Goal: Task Accomplishment & Management: Use online tool/utility

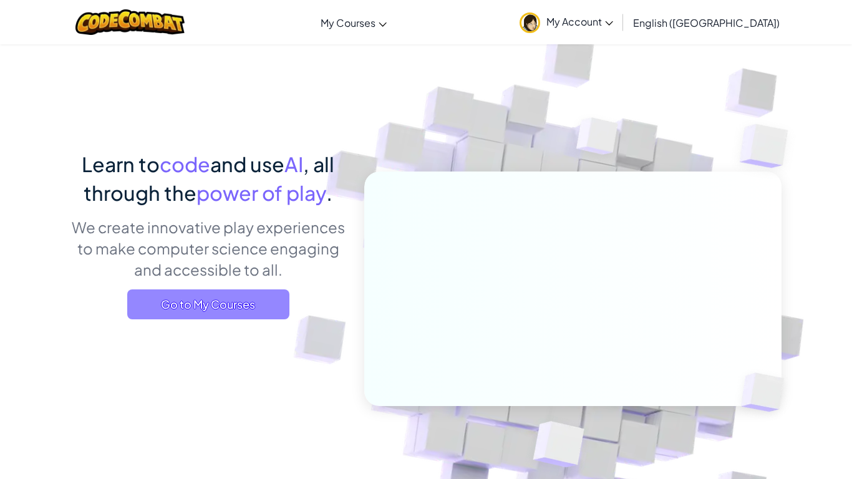
click at [147, 306] on span "Go to My Courses" at bounding box center [208, 304] width 162 height 30
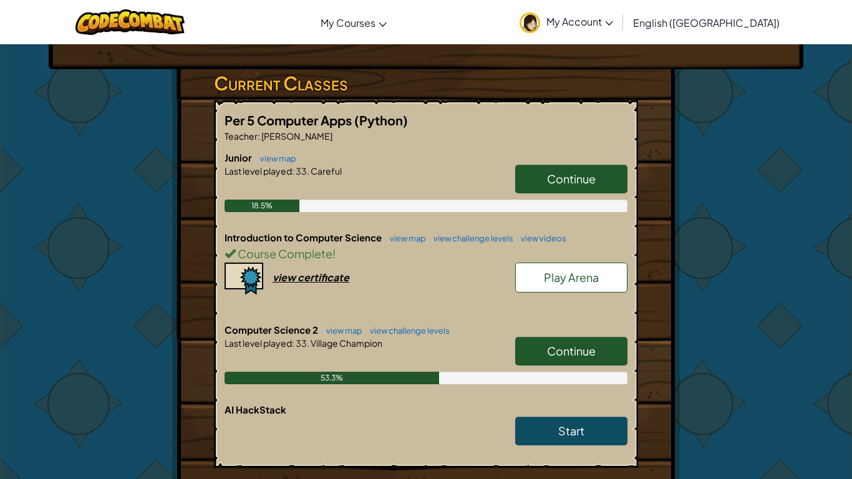
scroll to position [195, 0]
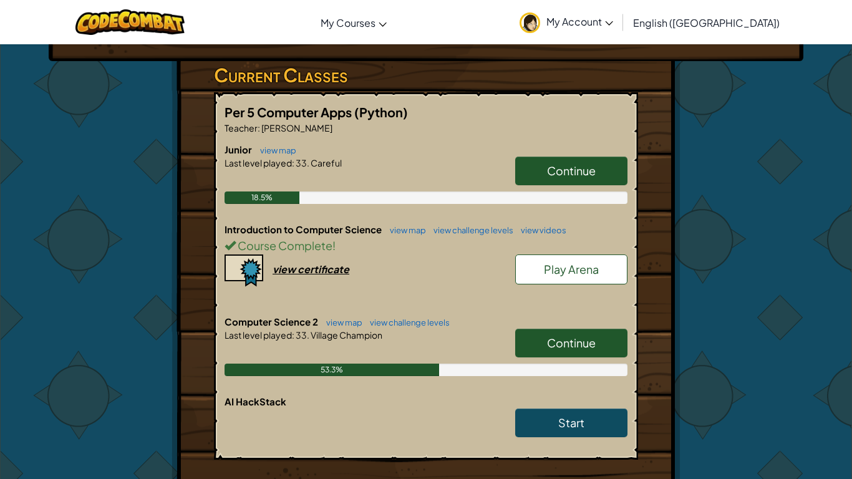
click at [526, 346] on link "Continue" at bounding box center [571, 343] width 112 height 29
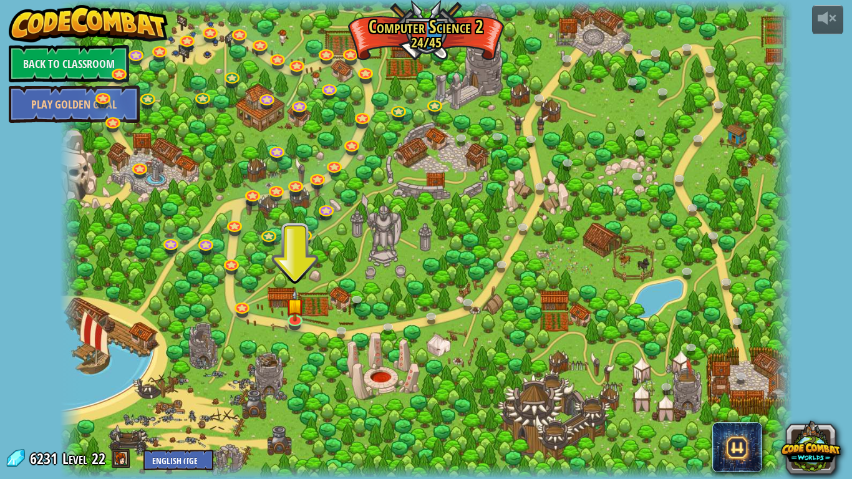
click at [526, 346] on div at bounding box center [426, 239] width 733 height 479
click at [292, 329] on link at bounding box center [295, 320] width 25 height 19
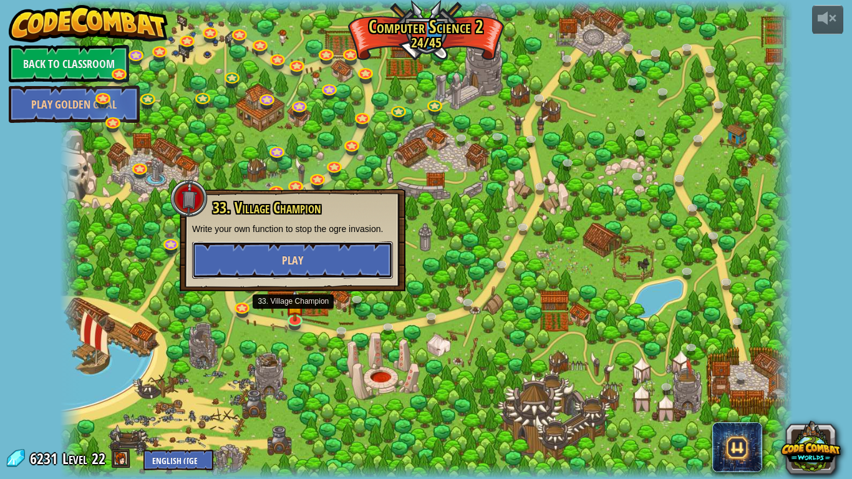
click at [294, 274] on button "Play" at bounding box center [292, 259] width 201 height 37
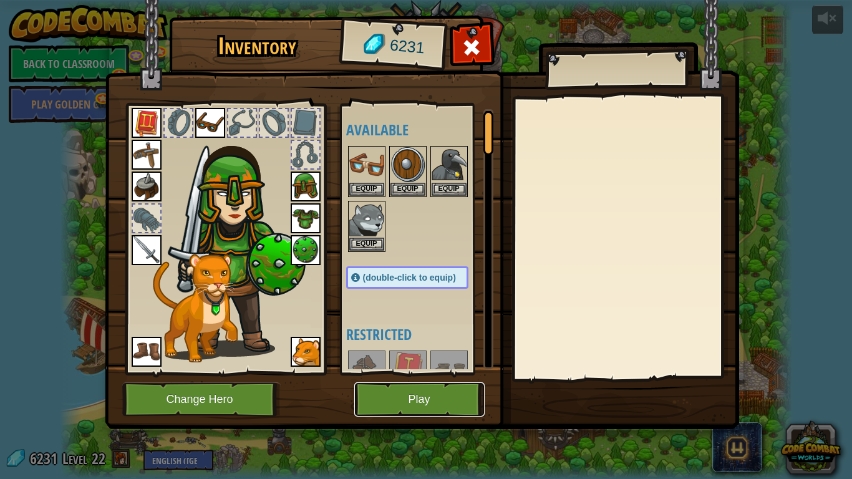
click at [385, 395] on button "Play" at bounding box center [419, 399] width 130 height 34
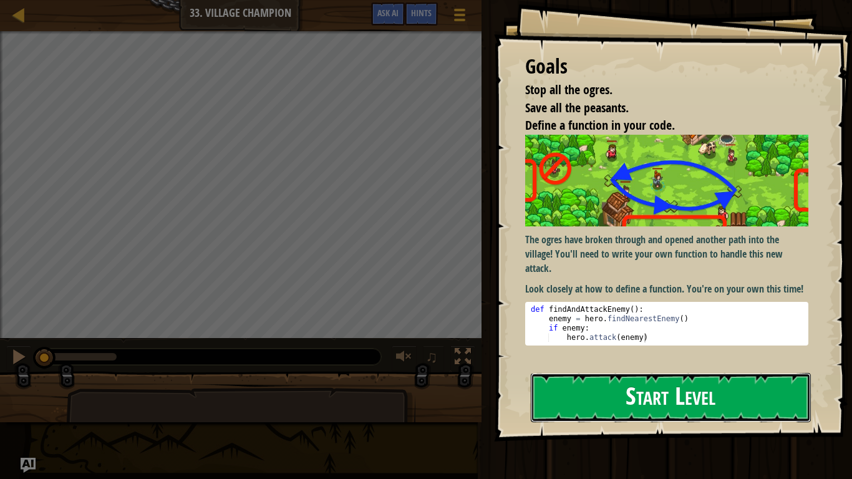
click at [562, 398] on button "Start Level" at bounding box center [671, 397] width 280 height 49
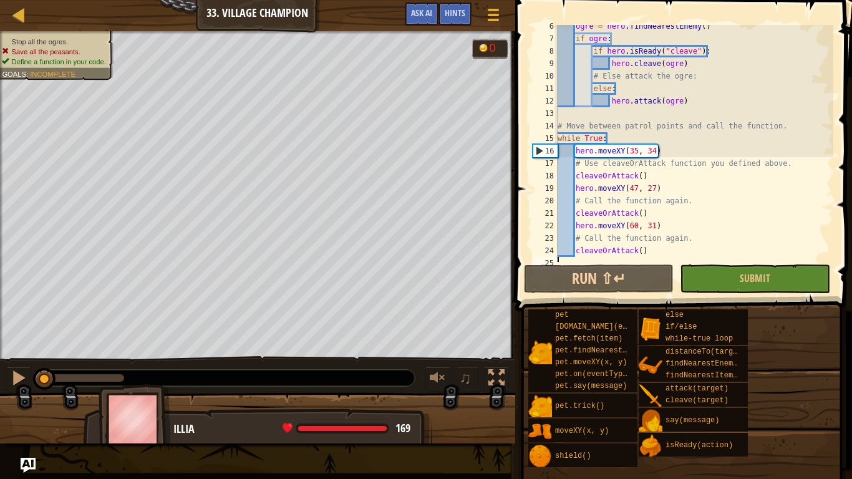
scroll to position [87, 0]
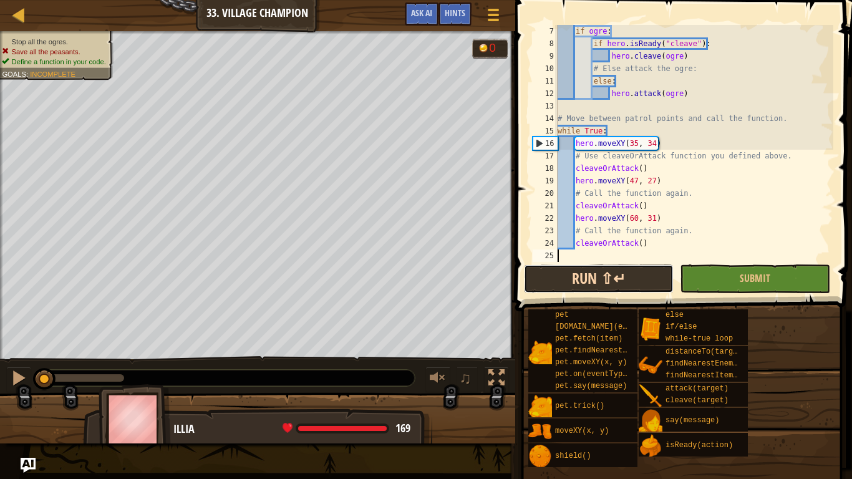
click at [582, 278] on button "Run ⇧↵" at bounding box center [599, 278] width 150 height 29
click at [597, 286] on button "Run ⇧↵" at bounding box center [599, 278] width 150 height 29
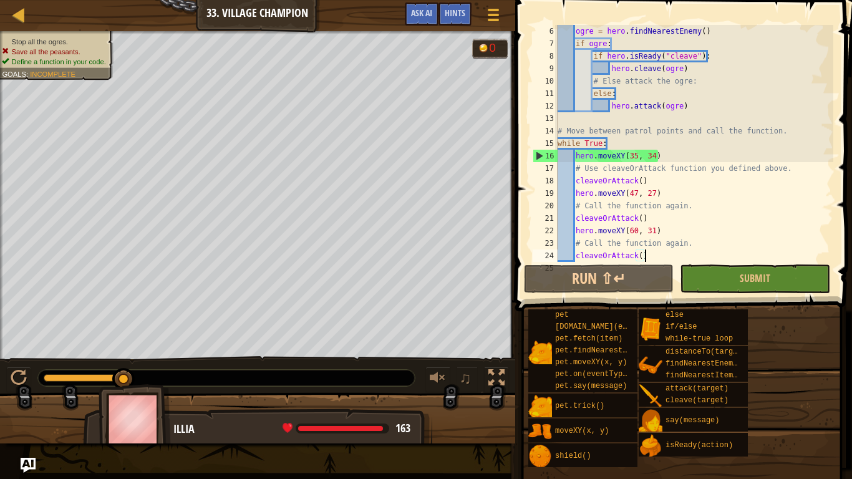
scroll to position [0, 0]
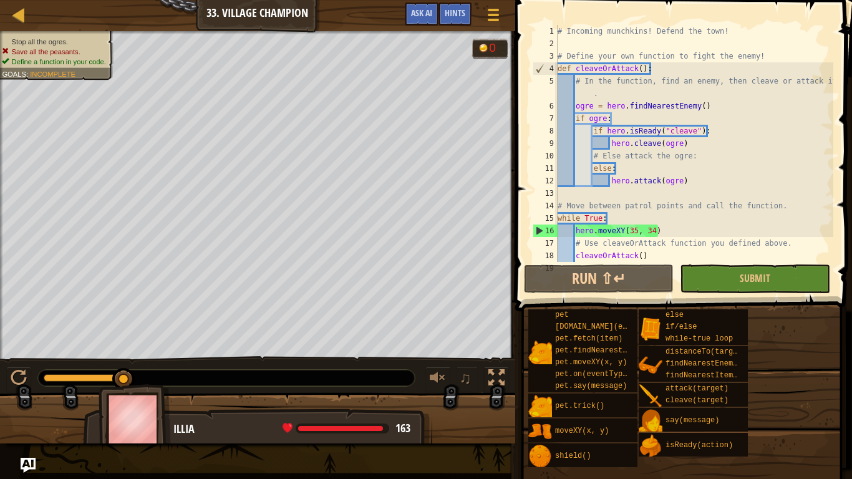
click at [611, 120] on div "# Incoming munchkins! Defend the town! # Define your own function to fight the …" at bounding box center [694, 156] width 278 height 262
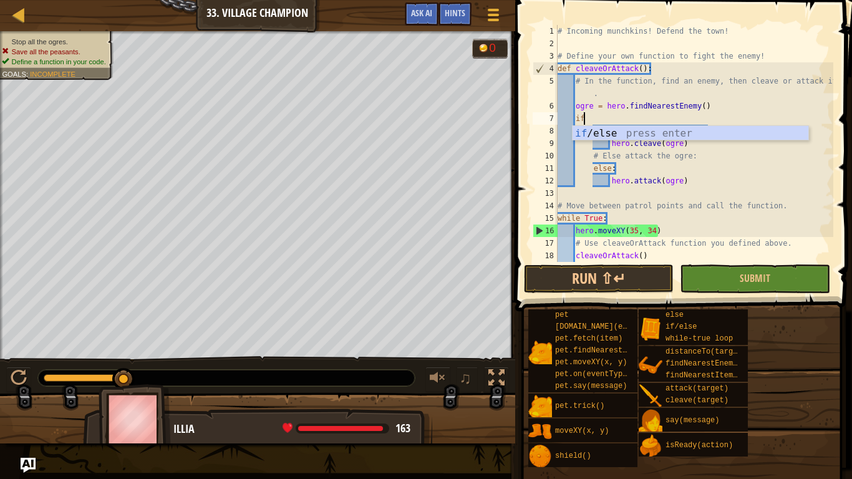
type textarea "i"
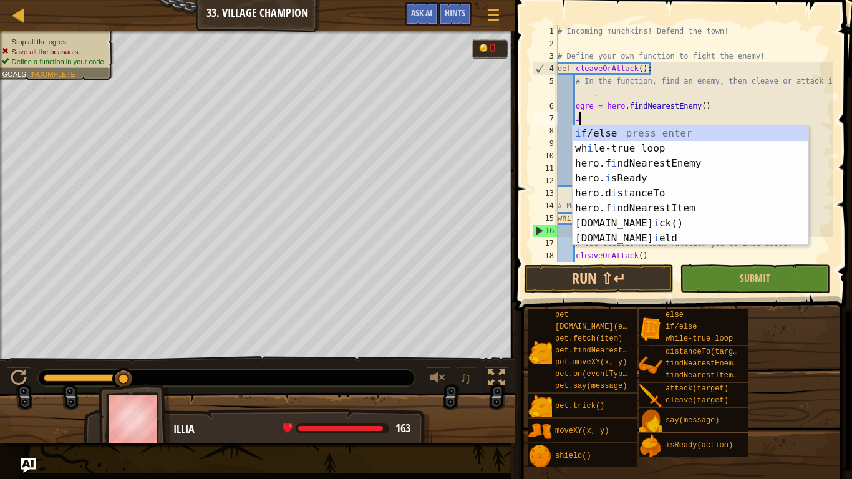
scroll to position [6, 2]
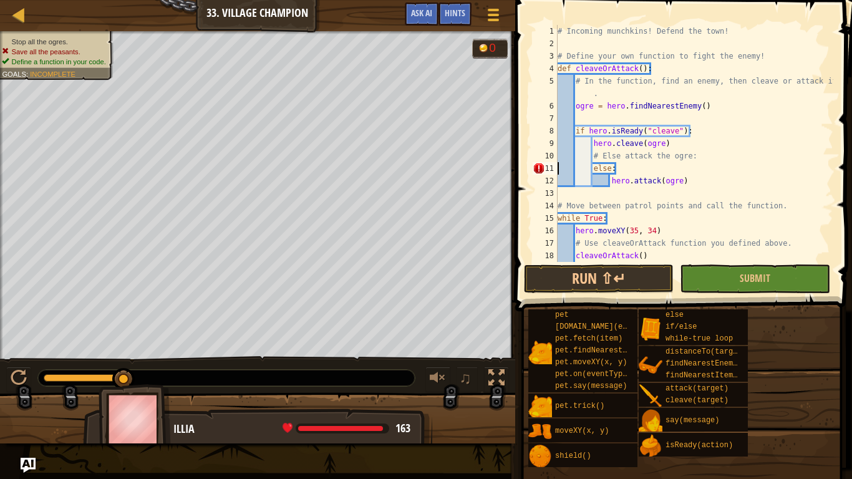
click at [594, 171] on div "# Incoming munchkins! Defend the town! # Define your own function to fight the …" at bounding box center [694, 156] width 278 height 262
click at [608, 184] on div "# Incoming munchkins! Defend the town! # Define your own function to fight the …" at bounding box center [694, 156] width 278 height 262
type textarea "hero.attack(ogre)"
click at [588, 271] on button "Run ⇧↵" at bounding box center [599, 278] width 150 height 29
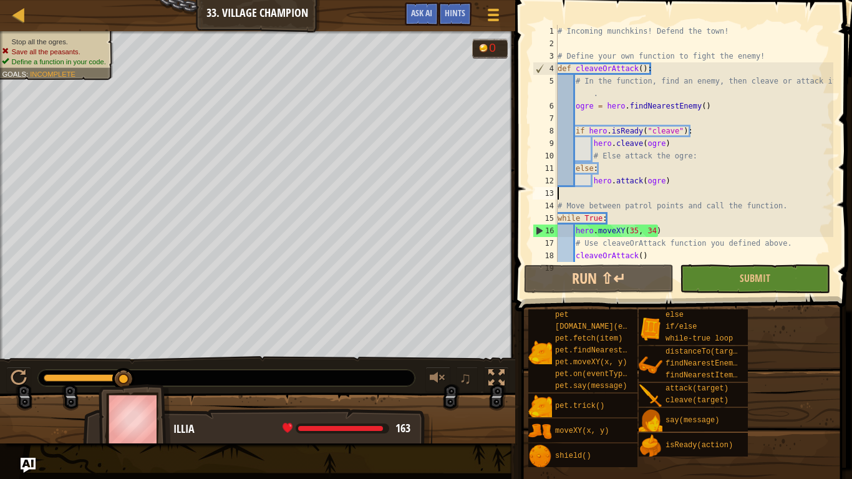
scroll to position [6, 0]
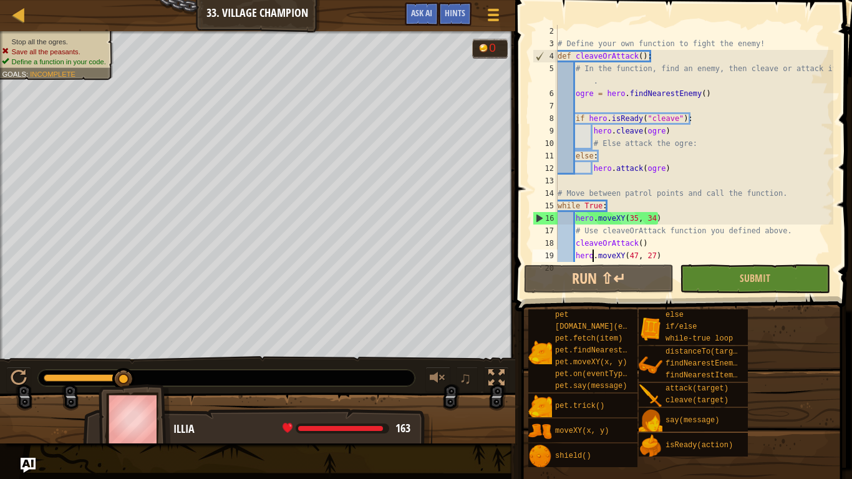
type textarea "cleaveOrAttack()"
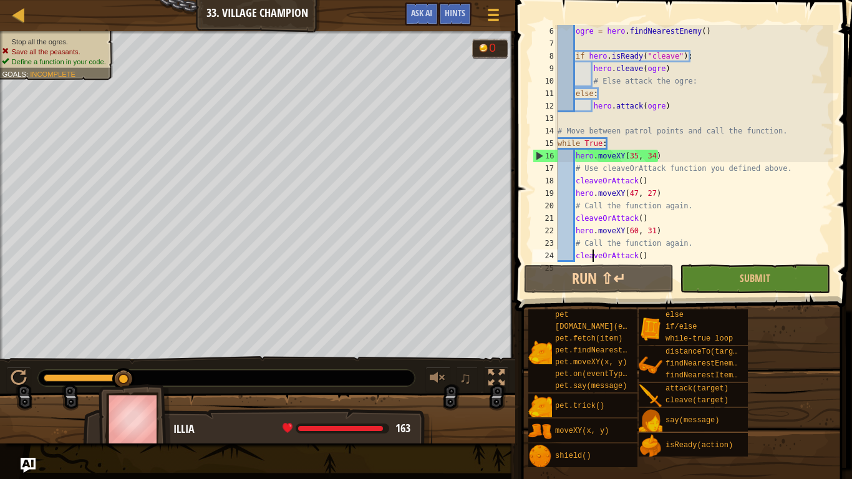
scroll to position [87, 0]
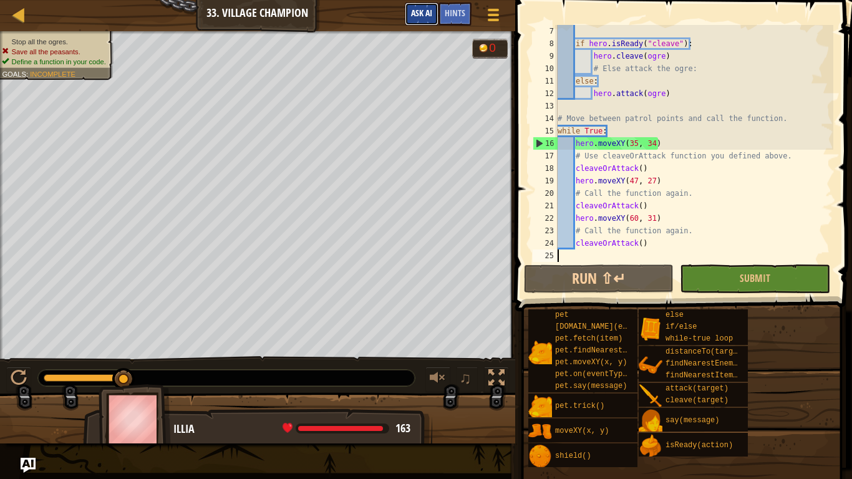
click at [422, 15] on span "Ask AI" at bounding box center [421, 13] width 21 height 12
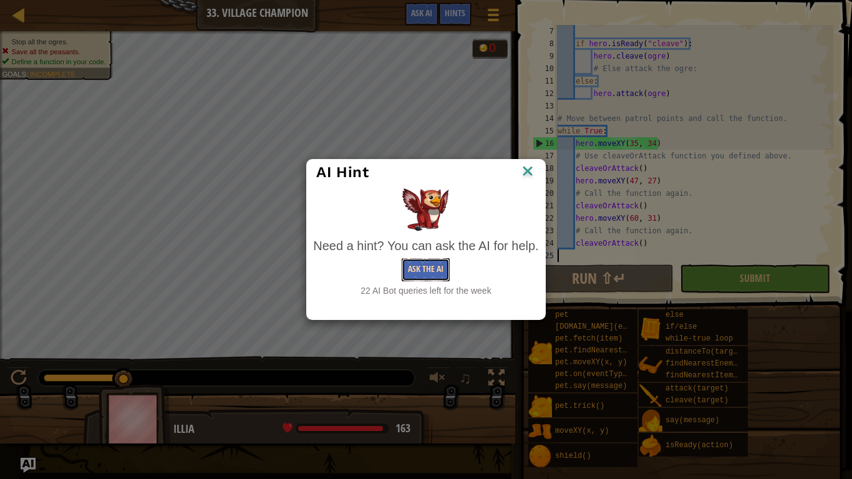
click at [411, 260] on button "Ask the AI" at bounding box center [426, 269] width 48 height 23
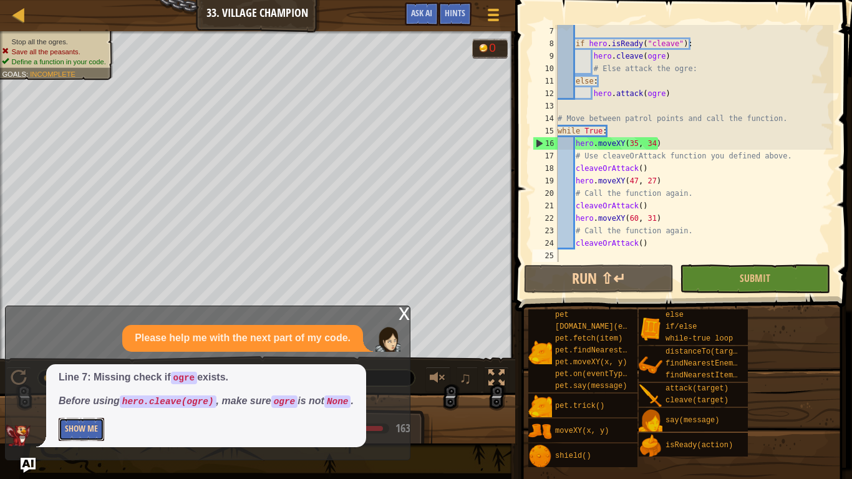
click at [70, 430] on button "Show Me" at bounding box center [82, 429] width 46 height 23
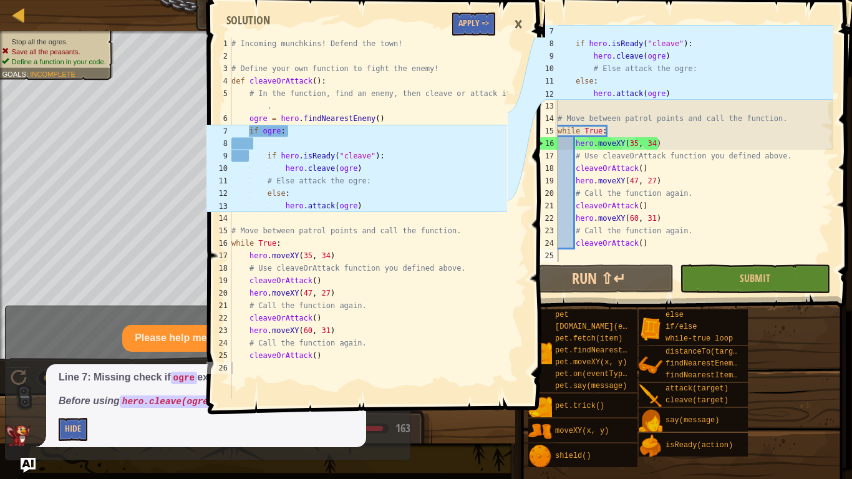
click at [577, 33] on div "if hero . isReady ( "cleave" ) : hero . [PERSON_NAME] ( ogre ) # Else attack th…" at bounding box center [694, 156] width 278 height 262
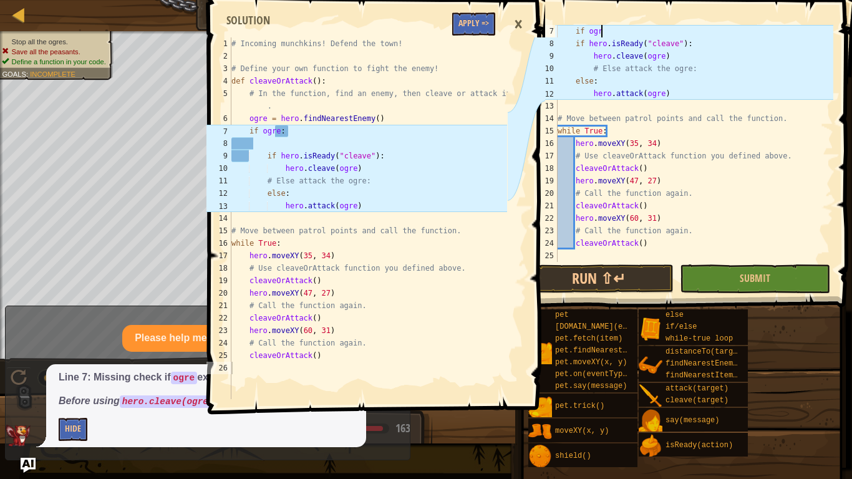
scroll to position [6, 6]
type textarea "if ogre:"
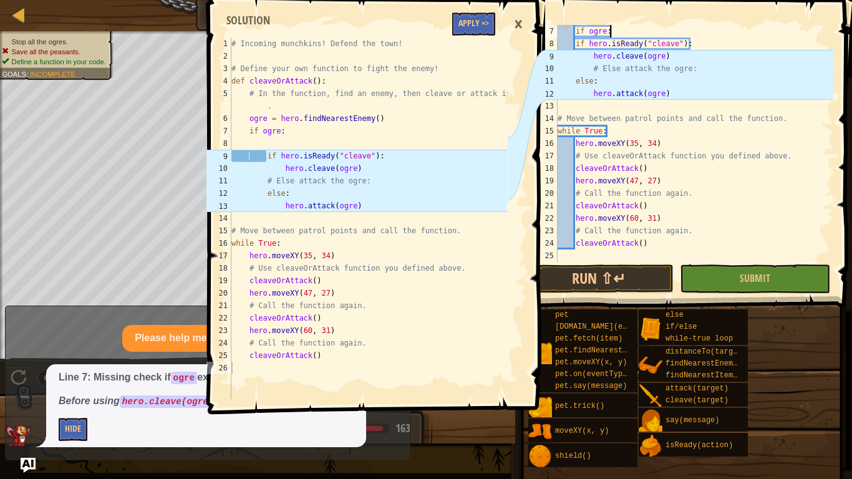
scroll to position [6, 4]
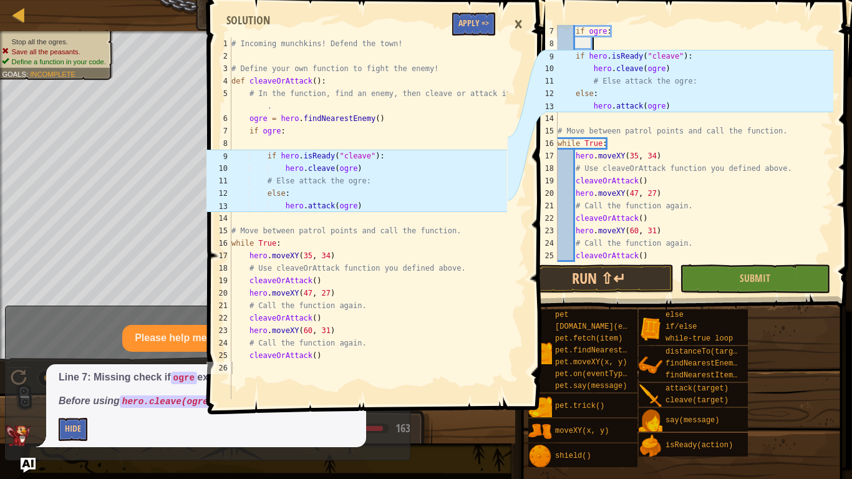
click at [573, 61] on div "if ogre : if hero . isReady ( "cleave" ) : hero . [PERSON_NAME] ( ogre ) # Else…" at bounding box center [694, 156] width 278 height 262
type textarea "if hero.isReady("cleave"):"
drag, startPoint x: 262, startPoint y: 159, endPoint x: 392, endPoint y: 161, distance: 130.3
click at [392, 161] on div "# Incoming munchkins! Defend the town! # Define your own function to fight the …" at bounding box center [368, 230] width 278 height 387
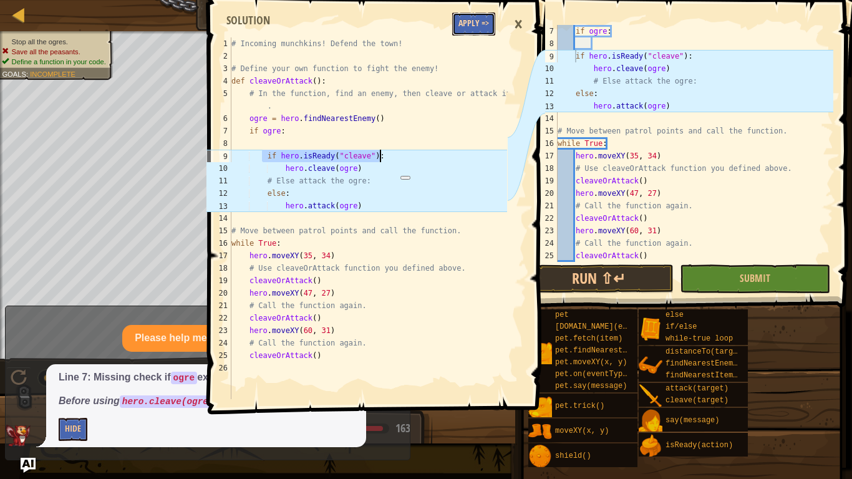
click at [488, 35] on button "Apply =>" at bounding box center [473, 23] width 43 height 23
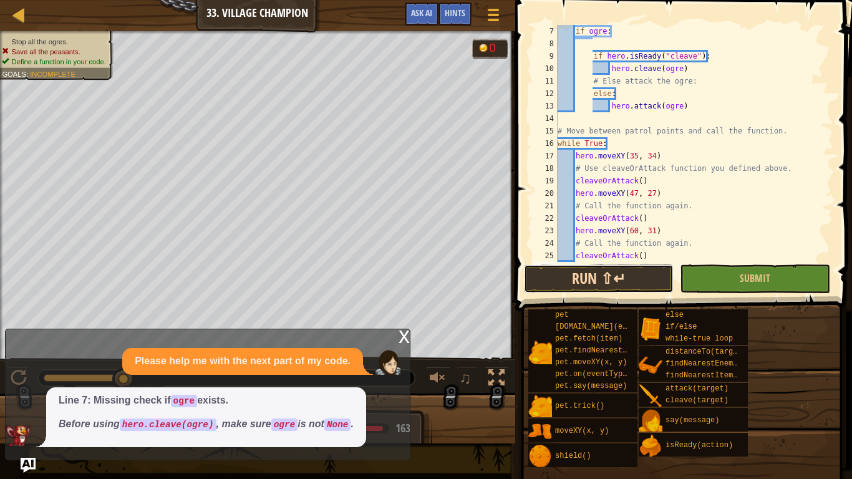
click at [606, 271] on button "Run ⇧↵" at bounding box center [599, 278] width 150 height 29
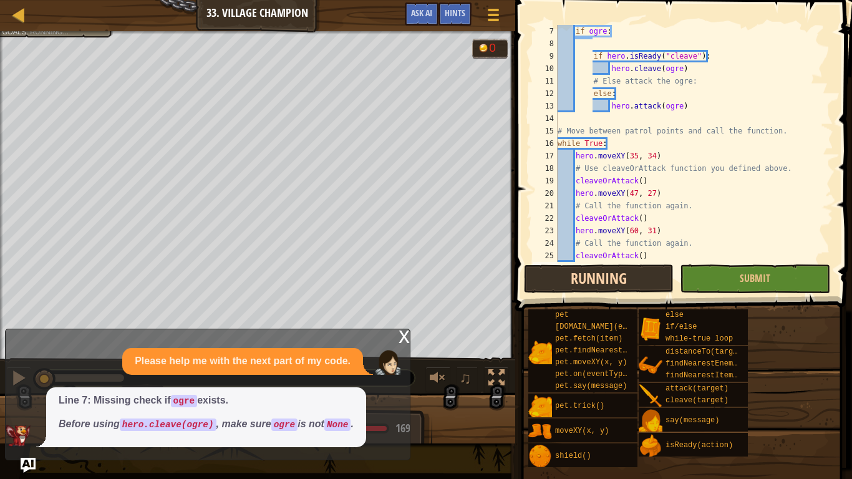
scroll to position [6, 0]
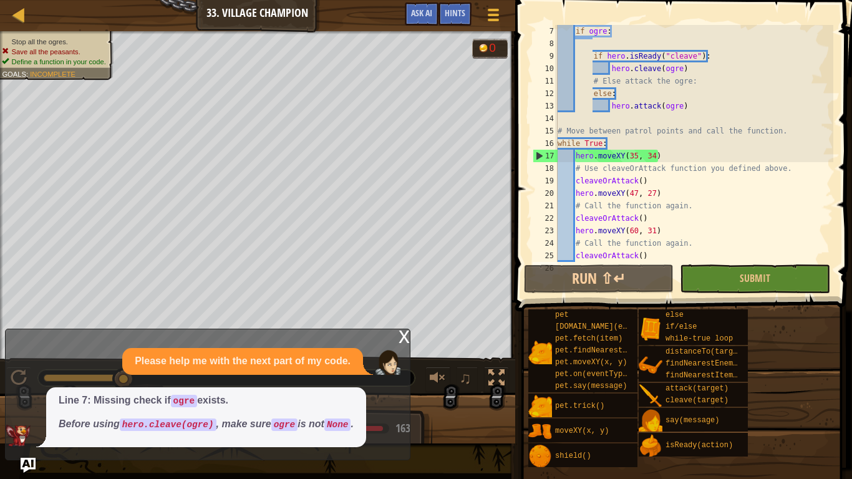
click at [400, 339] on div "x" at bounding box center [403, 335] width 11 height 12
